Goal: Information Seeking & Learning: Find specific page/section

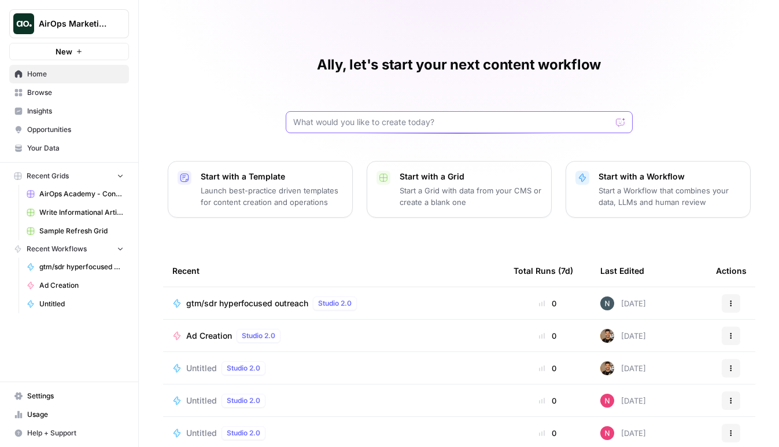
click at [370, 126] on input "text" at bounding box center [452, 122] width 318 height 12
click at [64, 86] on link "Browse" at bounding box center [69, 92] width 120 height 19
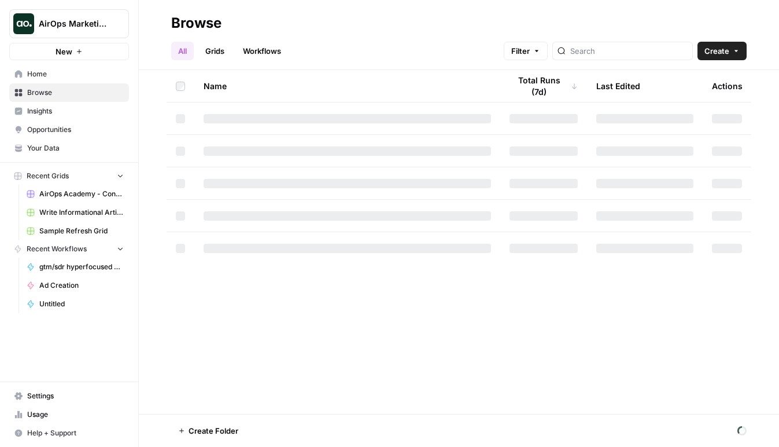
click at [257, 52] on link "Workflows" at bounding box center [262, 51] width 52 height 19
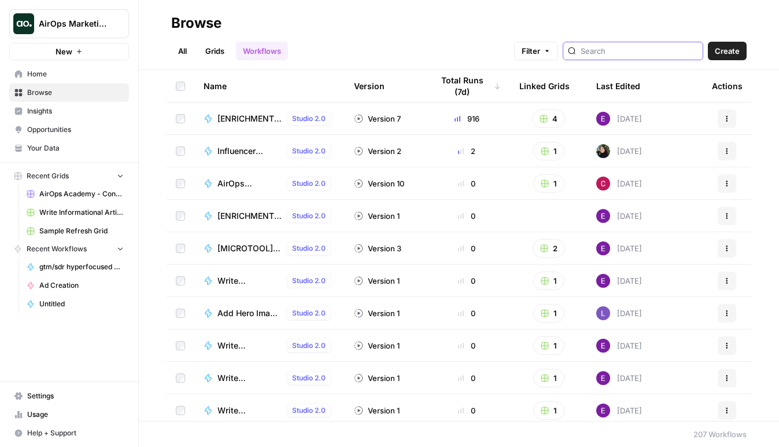
click at [632, 53] on input "search" at bounding box center [639, 51] width 117 height 12
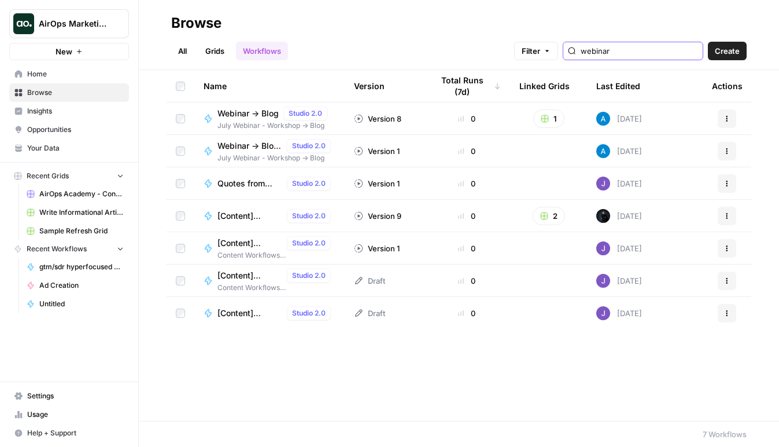
type input "webinar"
click at [206, 54] on link "Grids" at bounding box center [214, 51] width 33 height 19
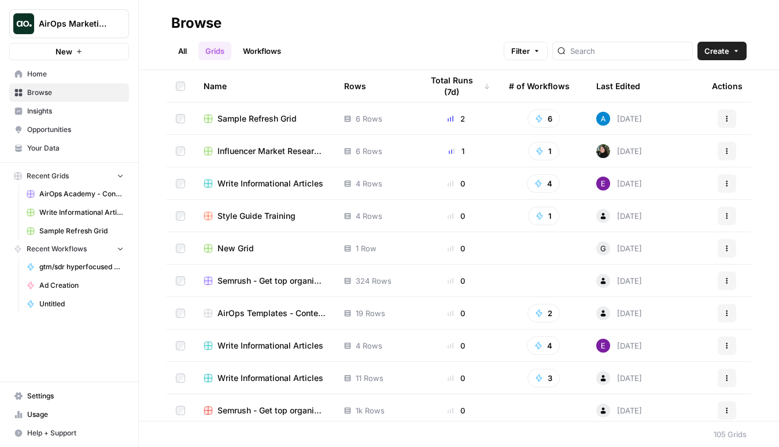
click at [614, 58] on div at bounding box center [623, 51] width 141 height 19
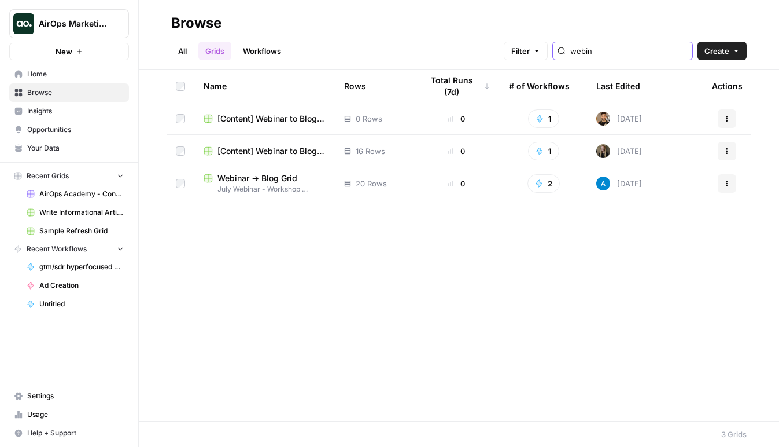
type input "webin"
click at [188, 51] on link "All" at bounding box center [182, 51] width 23 height 19
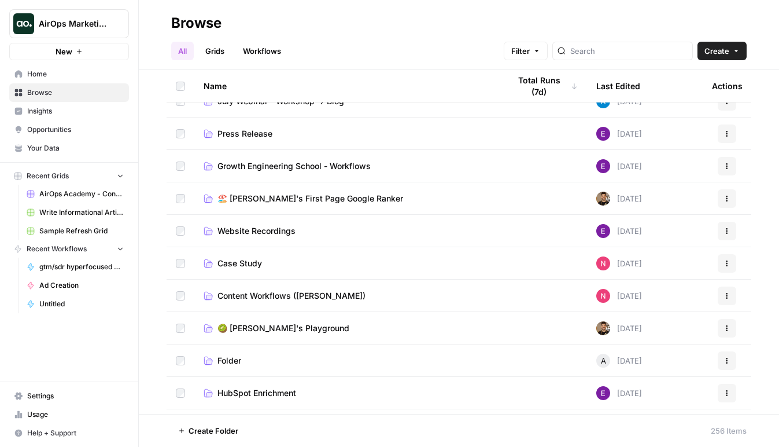
scroll to position [19, 0]
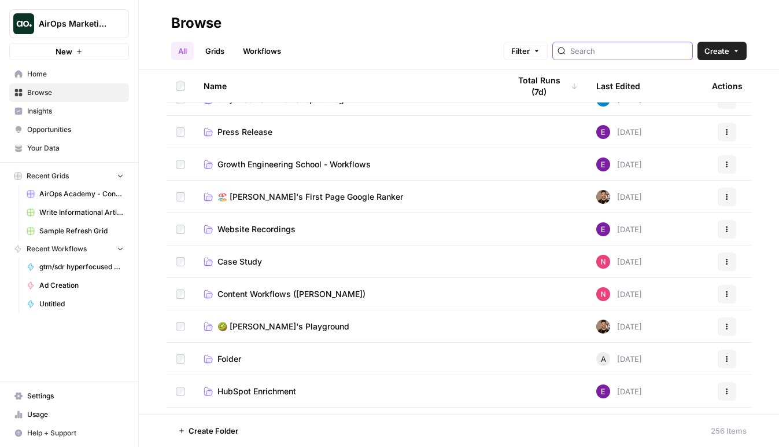
click at [620, 52] on input "search" at bounding box center [629, 51] width 117 height 12
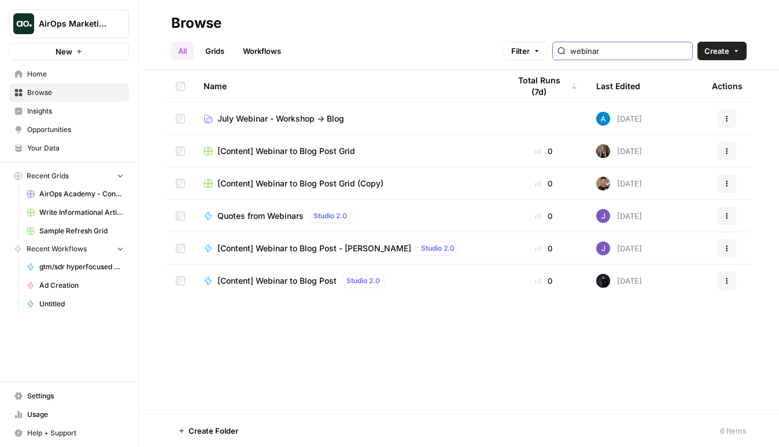
type input "webinar"
click at [104, 28] on span "AirOps Marketing" at bounding box center [74, 24] width 70 height 12
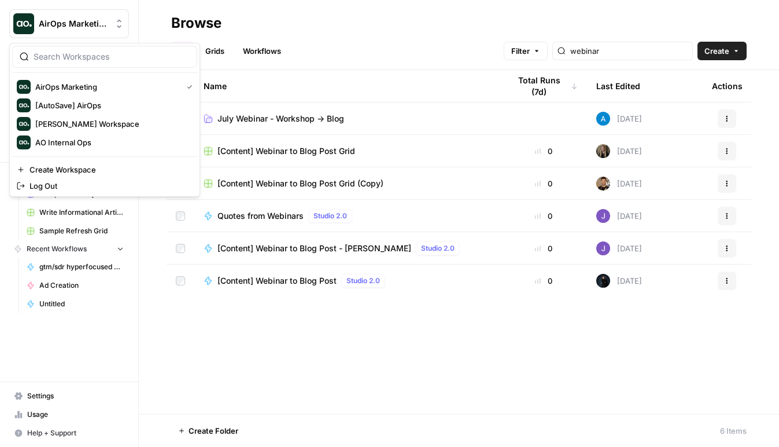
click at [117, 18] on icon "Workspace: AirOps Marketing" at bounding box center [119, 24] width 12 height 12
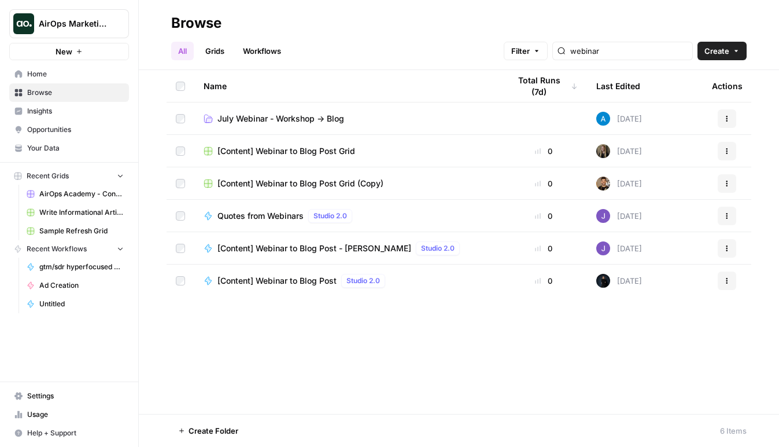
click at [117, 18] on icon "Workspace: AirOps Marketing" at bounding box center [119, 24] width 12 height 12
click at [106, 25] on span "AirOps Marketing" at bounding box center [74, 24] width 70 height 12
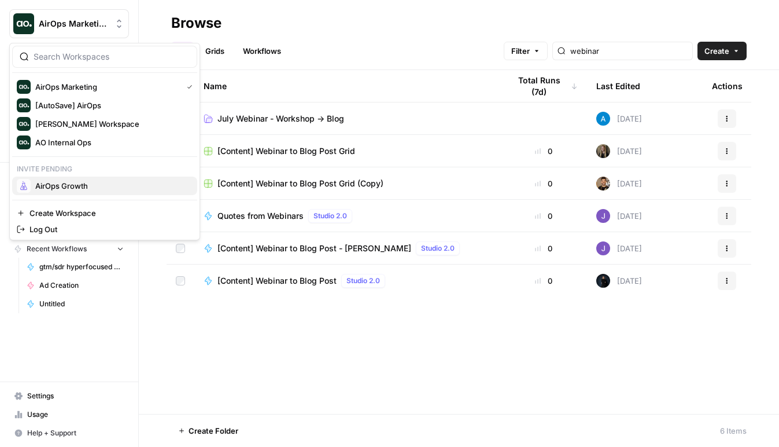
click at [107, 181] on span "AirOps Growth" at bounding box center [111, 186] width 153 height 12
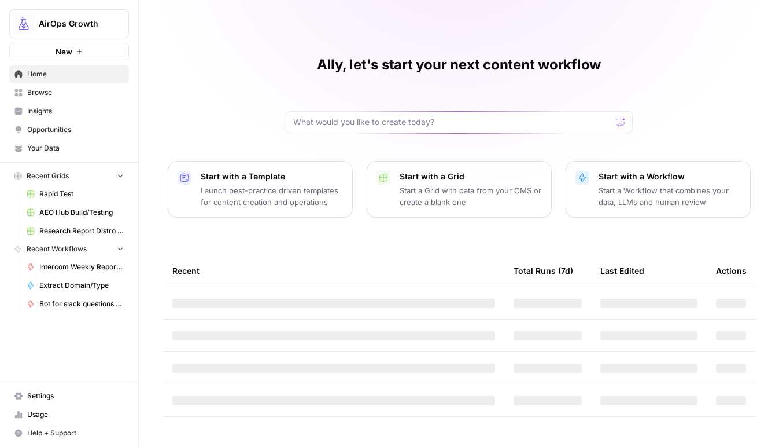
click at [49, 96] on span "Browse" at bounding box center [75, 92] width 97 height 10
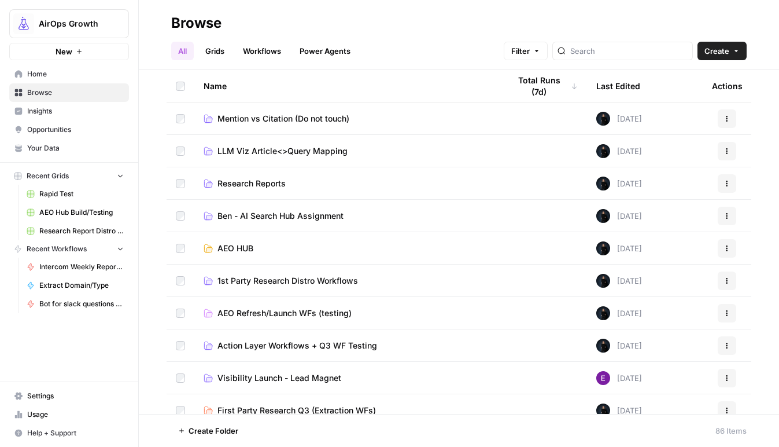
click at [267, 49] on link "Workflows" at bounding box center [262, 51] width 52 height 19
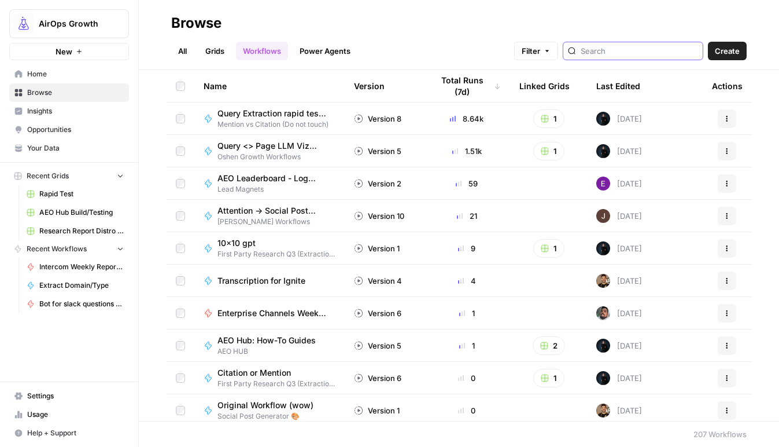
click at [633, 50] on input "search" at bounding box center [639, 51] width 117 height 12
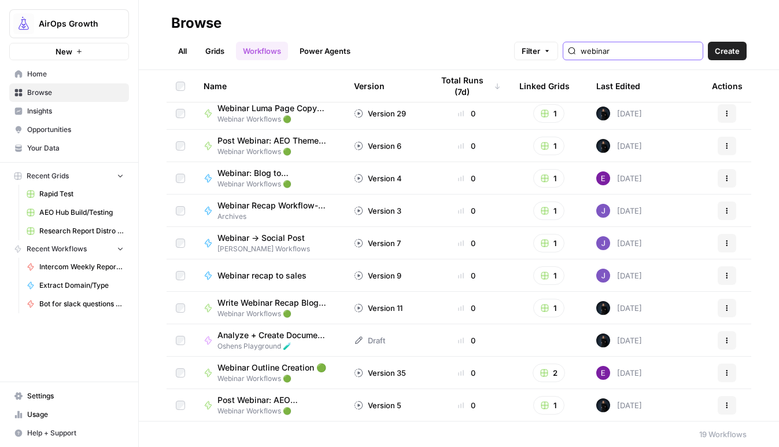
scroll to position [297, 0]
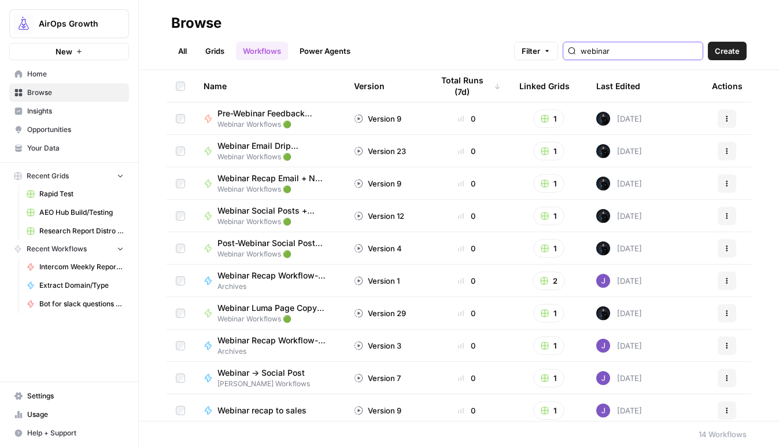
type input "webinar"
click at [185, 51] on link "All" at bounding box center [182, 51] width 23 height 19
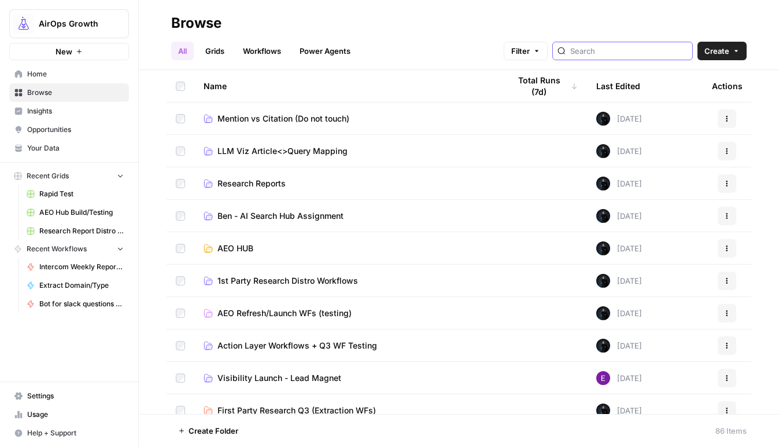
click at [653, 49] on input "search" at bounding box center [629, 51] width 117 height 12
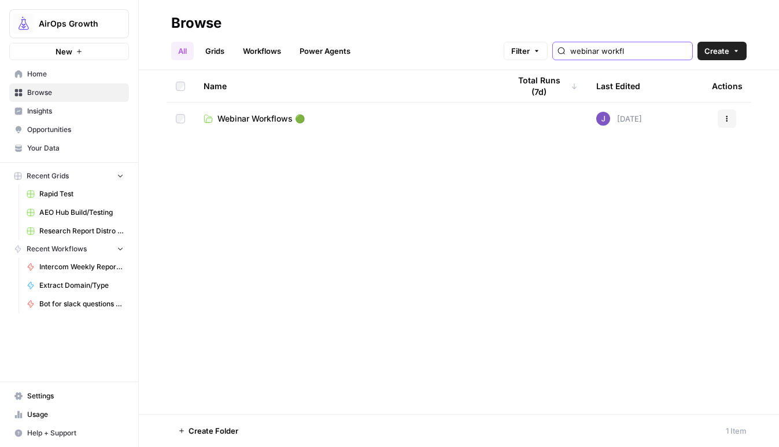
type input "webinar workfl"
click at [395, 116] on link "Webinar Workflows 🟢" at bounding box center [348, 119] width 288 height 12
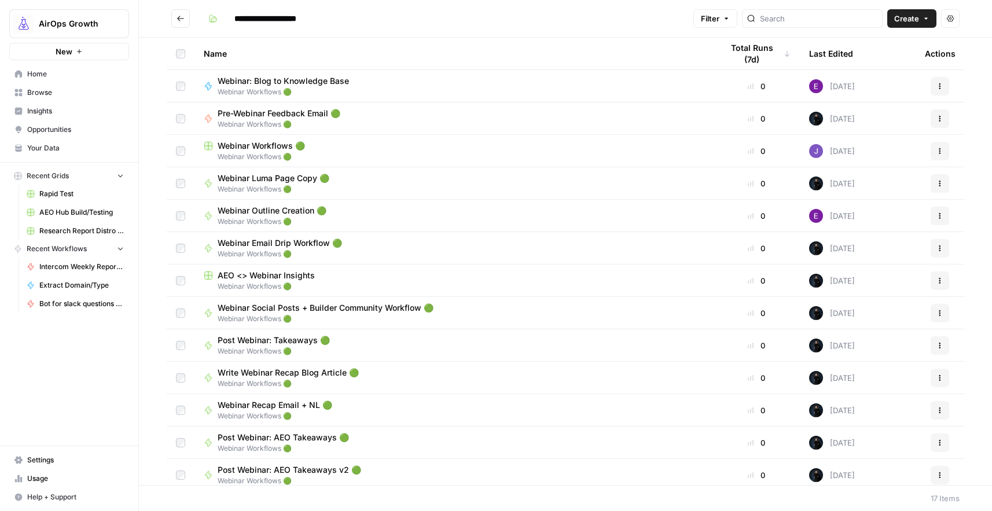
click at [273, 148] on span "Webinar Workflows 🟢" at bounding box center [261, 146] width 87 height 12
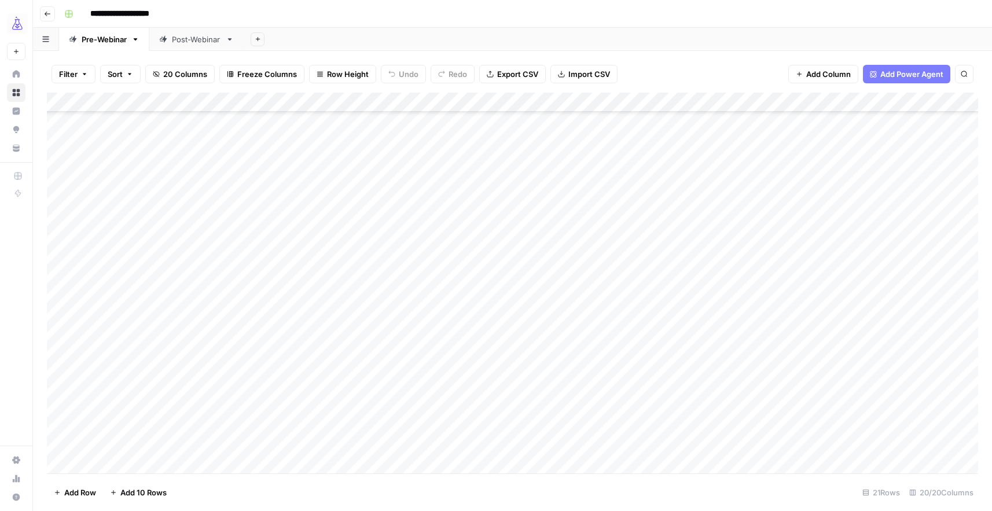
scroll to position [71, 0]
